Goal: Task Accomplishment & Management: Use online tool/utility

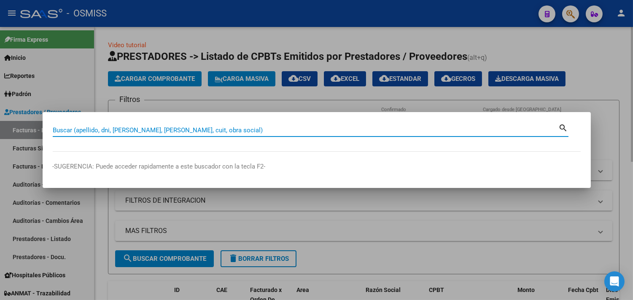
paste input "5 - 1098"
type input "5 - 1098"
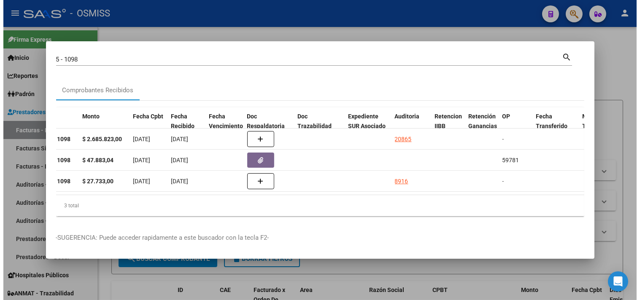
scroll to position [0, 353]
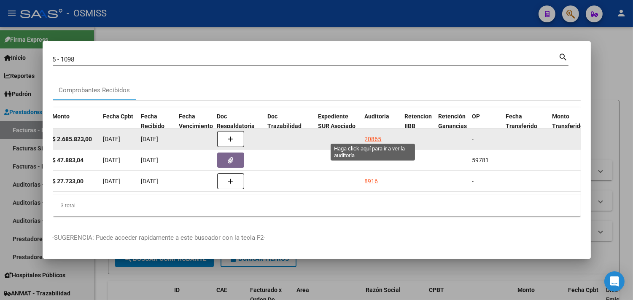
click at [367, 135] on div "20865" at bounding box center [373, 140] width 17 height 10
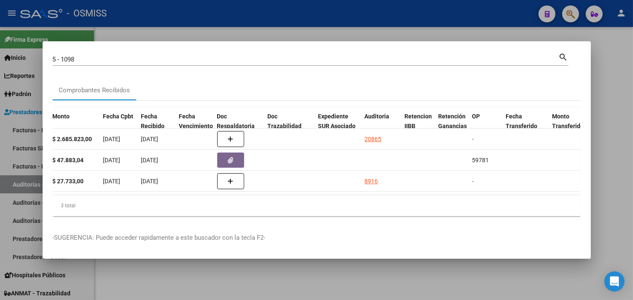
click at [614, 119] on div at bounding box center [316, 150] width 633 height 300
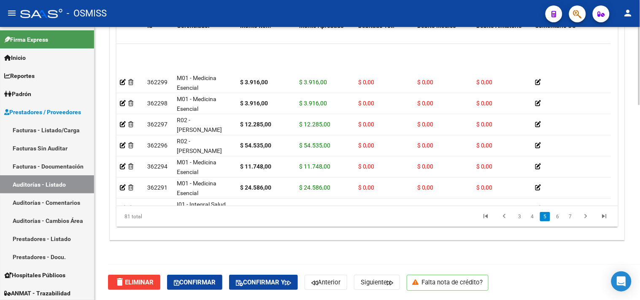
scroll to position [562, 0]
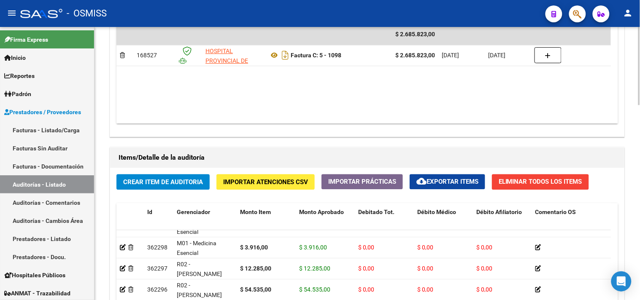
click at [620, 212] on div "Crear Item de Auditoria Importar Atenciones CSV Importar Prácticas cloud_downlo…" at bounding box center [367, 297] width 514 height 259
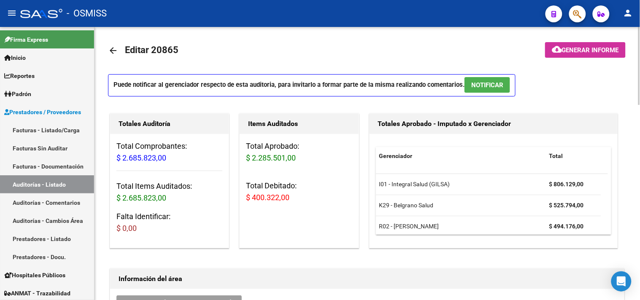
scroll to position [0, 0]
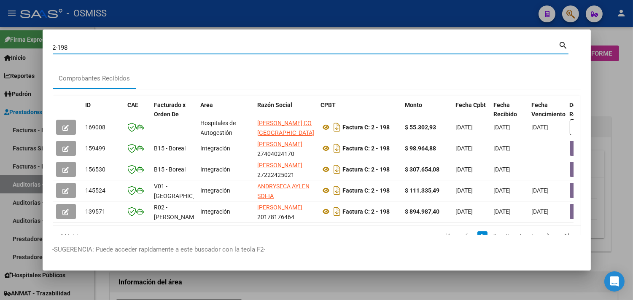
drag, startPoint x: 77, startPoint y: 51, endPoint x: 61, endPoint y: 48, distance: 16.7
click at [61, 48] on input "2-198" at bounding box center [306, 48] width 506 height 8
type input "2-154"
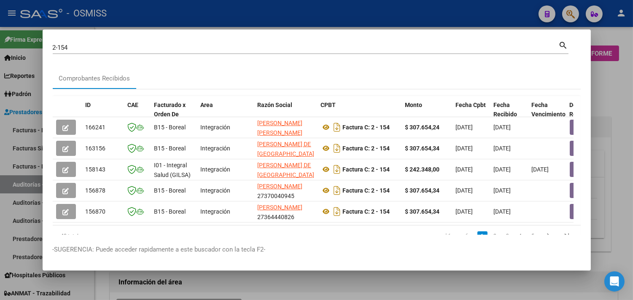
click at [296, 27] on div at bounding box center [316, 150] width 633 height 300
